Goal: Information Seeking & Learning: Compare options

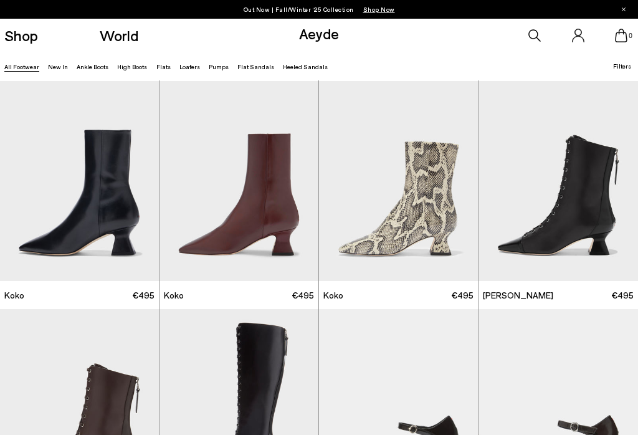
scroll to position [1396, 0]
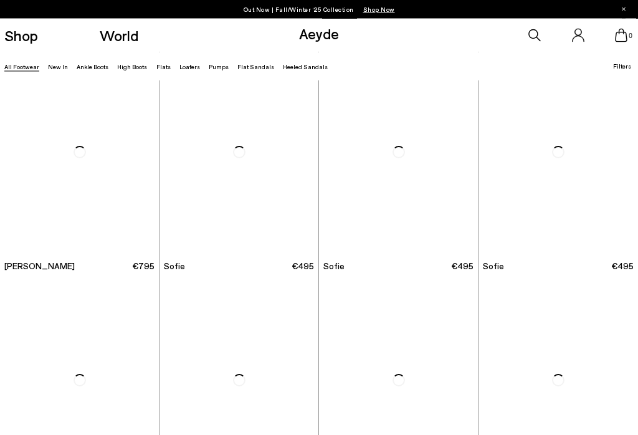
scroll to position [2767, 0]
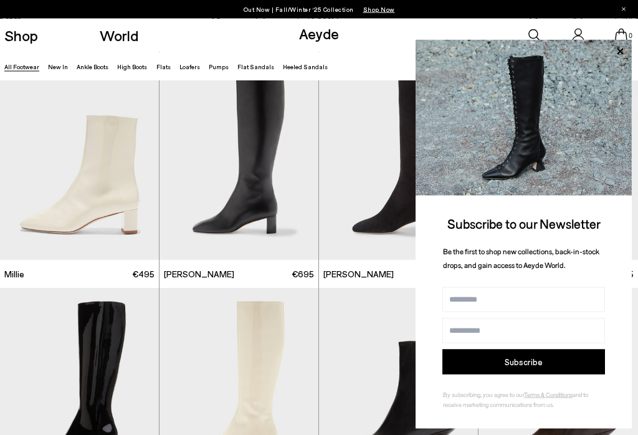
scroll to position [4127, 0]
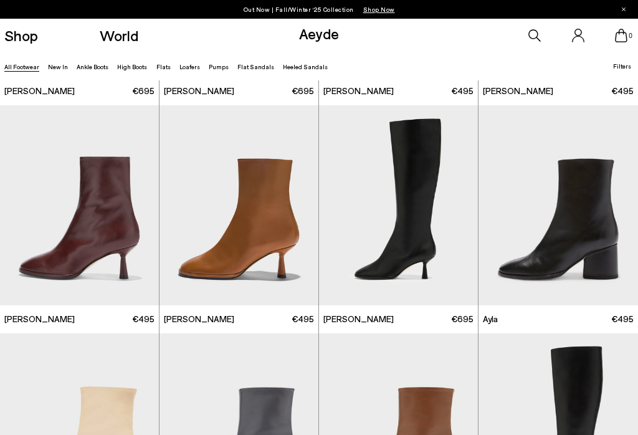
scroll to position [4872, 0]
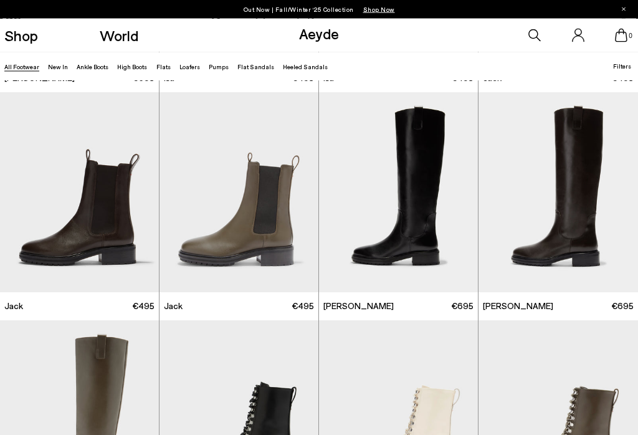
scroll to position [5695, 0]
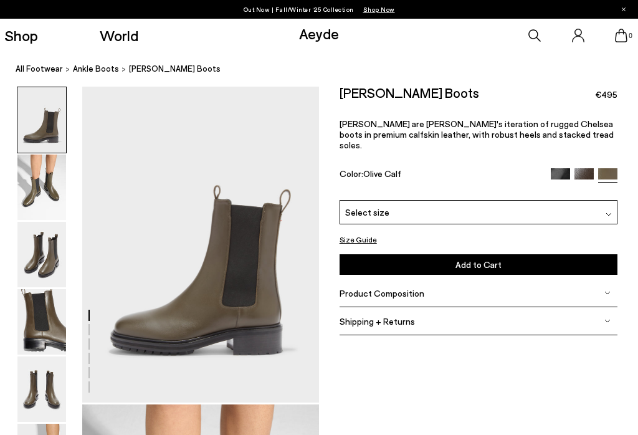
scroll to position [0, 21]
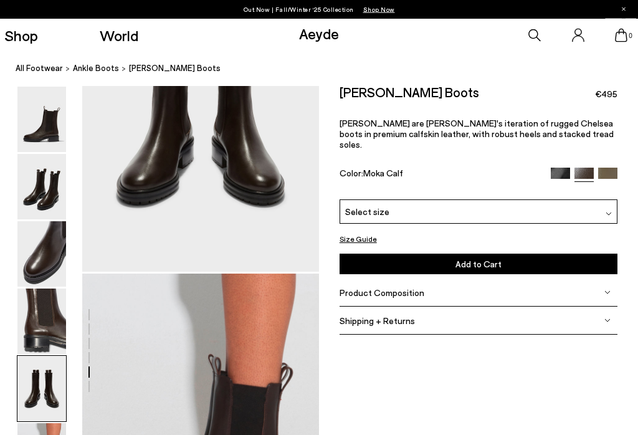
scroll to position [1401, 0]
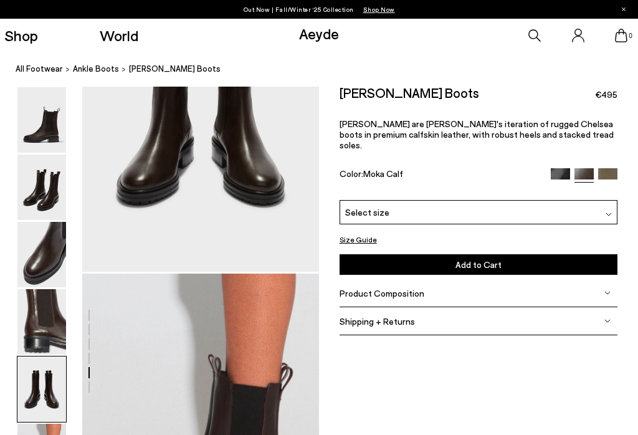
click at [55, 72] on link "All Footwear" at bounding box center [39, 68] width 47 height 13
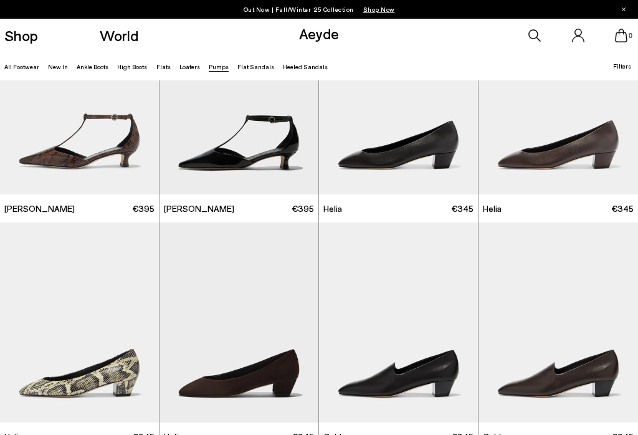
scroll to position [574, 0]
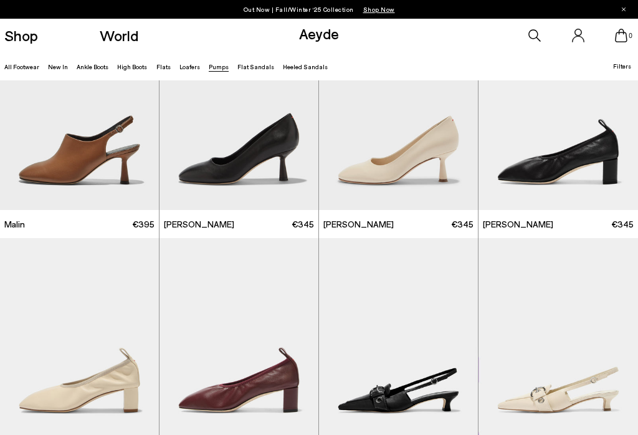
scroll to position [1674, 0]
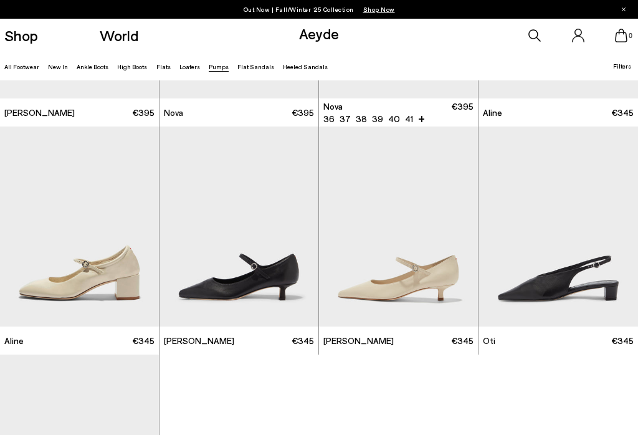
scroll to position [3833, 0]
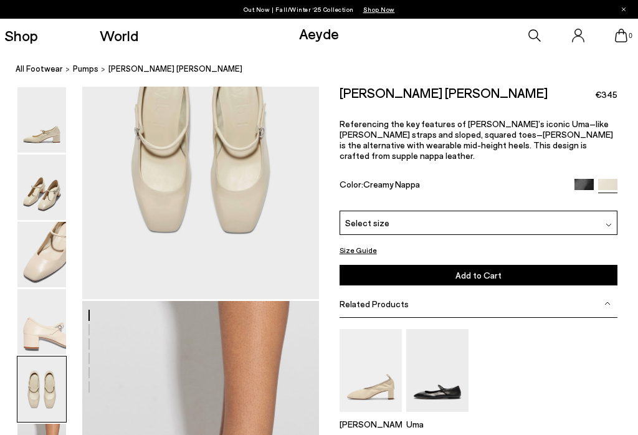
scroll to position [1374, 0]
